Goal: Task Accomplishment & Management: Use online tool/utility

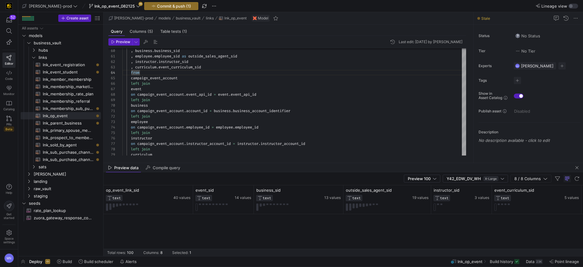
scroll to position [0, 133]
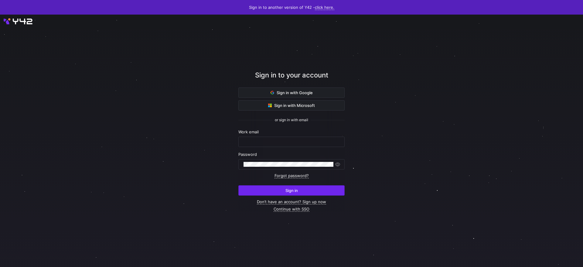
click at [294, 188] on span "Sign in" at bounding box center [291, 190] width 12 height 5
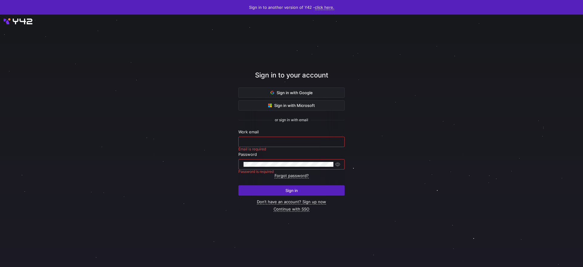
click at [282, 143] on input "text" at bounding box center [291, 141] width 96 height 5
click at [300, 91] on span "Sign in with Google" at bounding box center [291, 92] width 42 height 5
